Goal: Information Seeking & Learning: Learn about a topic

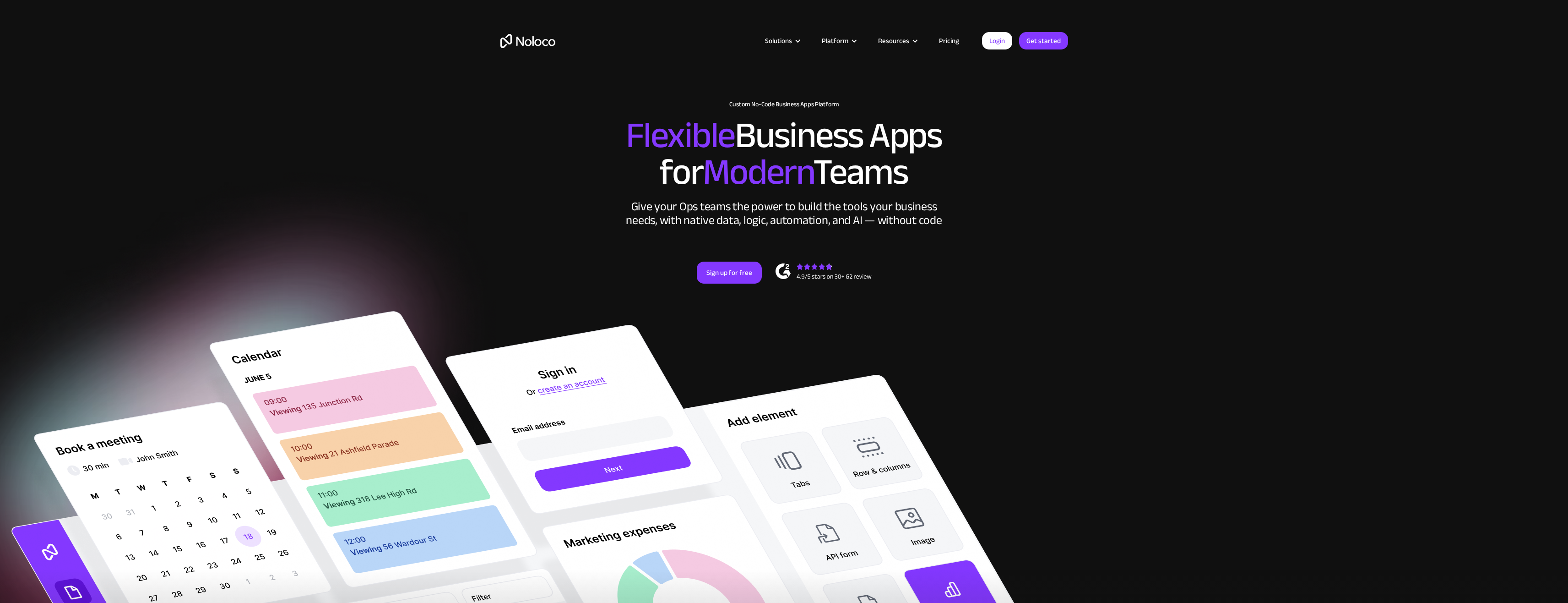
click at [946, 40] on link "Pricing" at bounding box center [949, 41] width 43 height 12
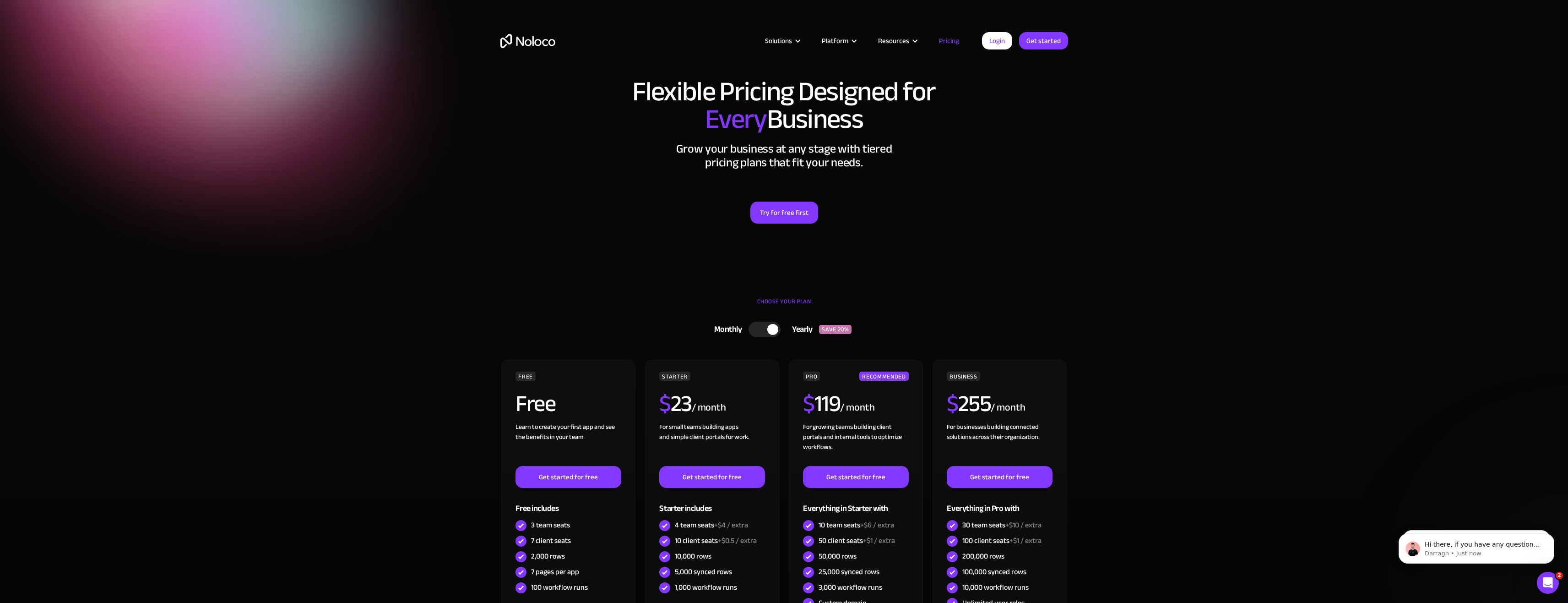
click at [641, 256] on section "Flexible Pricing Designed for Every Business Grow your business at any stage wi…" at bounding box center [784, 143] width 1568 height 286
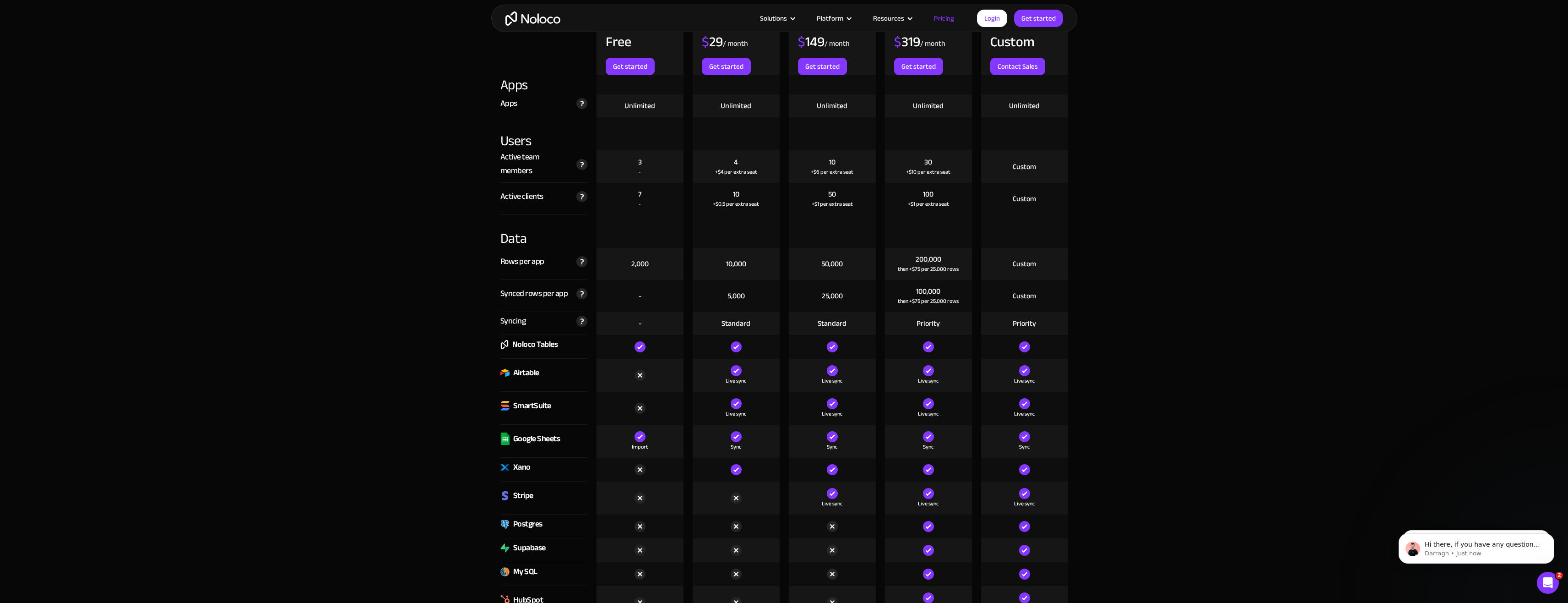
scroll to position [1099, 0]
drag, startPoint x: 628, startPoint y: 261, endPoint x: 648, endPoint y: 261, distance: 20.0
click at [648, 261] on div "2,000" at bounding box center [640, 261] width 87 height 32
click at [613, 258] on div "2,000" at bounding box center [640, 261] width 87 height 32
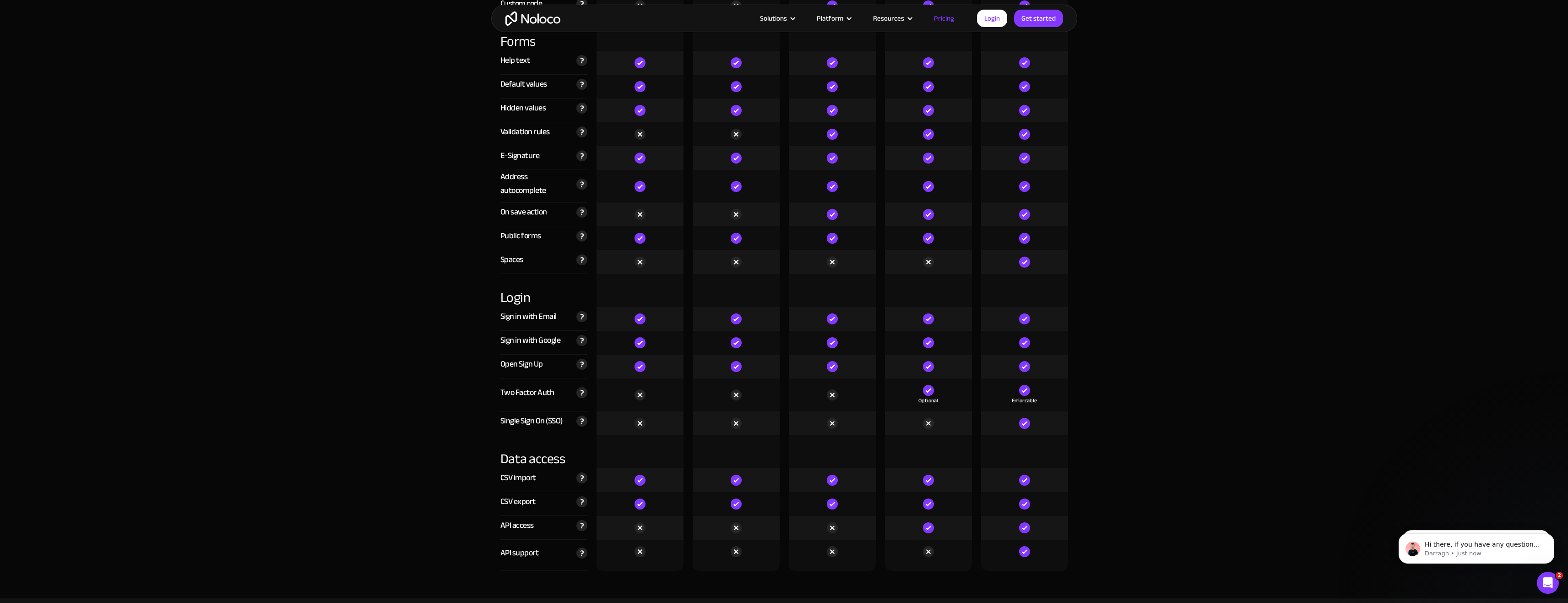
scroll to position [2840, 0]
